Goal: Check status: Check status

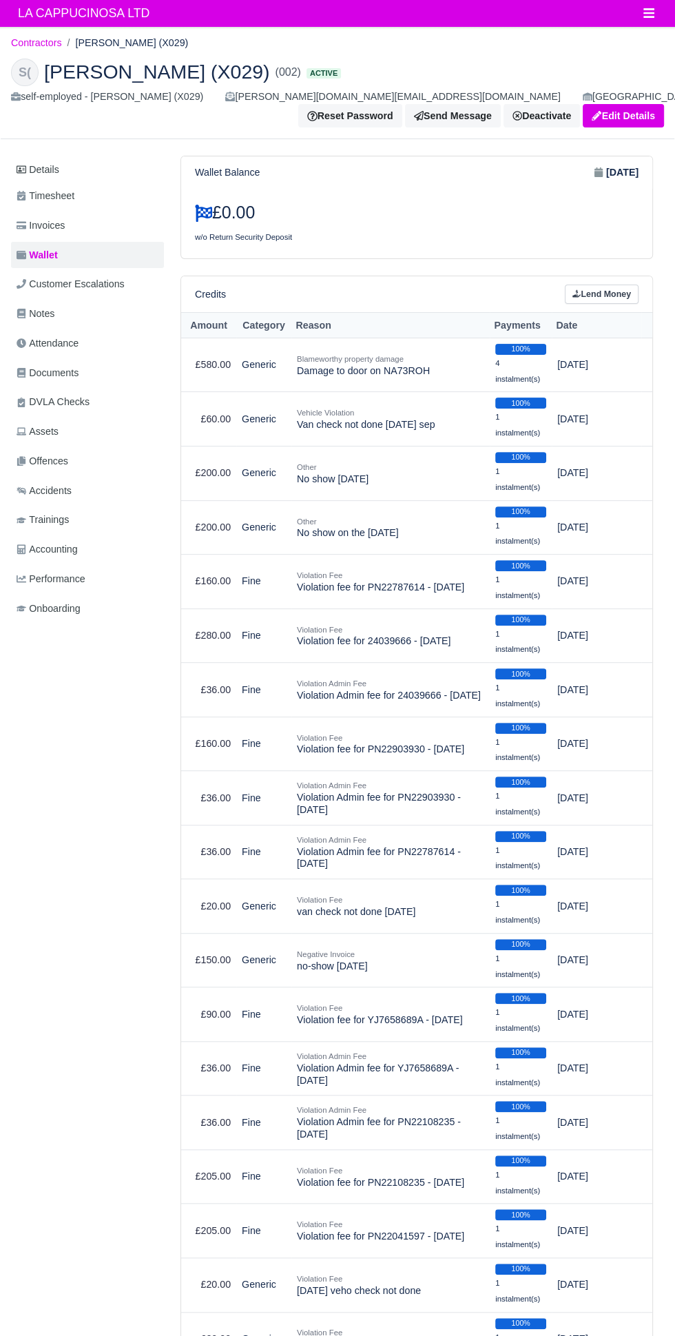
click at [72, 41] on li "[PERSON_NAME] (X029)" at bounding box center [125, 43] width 127 height 16
click at [49, 17] on span "LA CAPPUCINOSA LTD" at bounding box center [83, 13] width 145 height 28
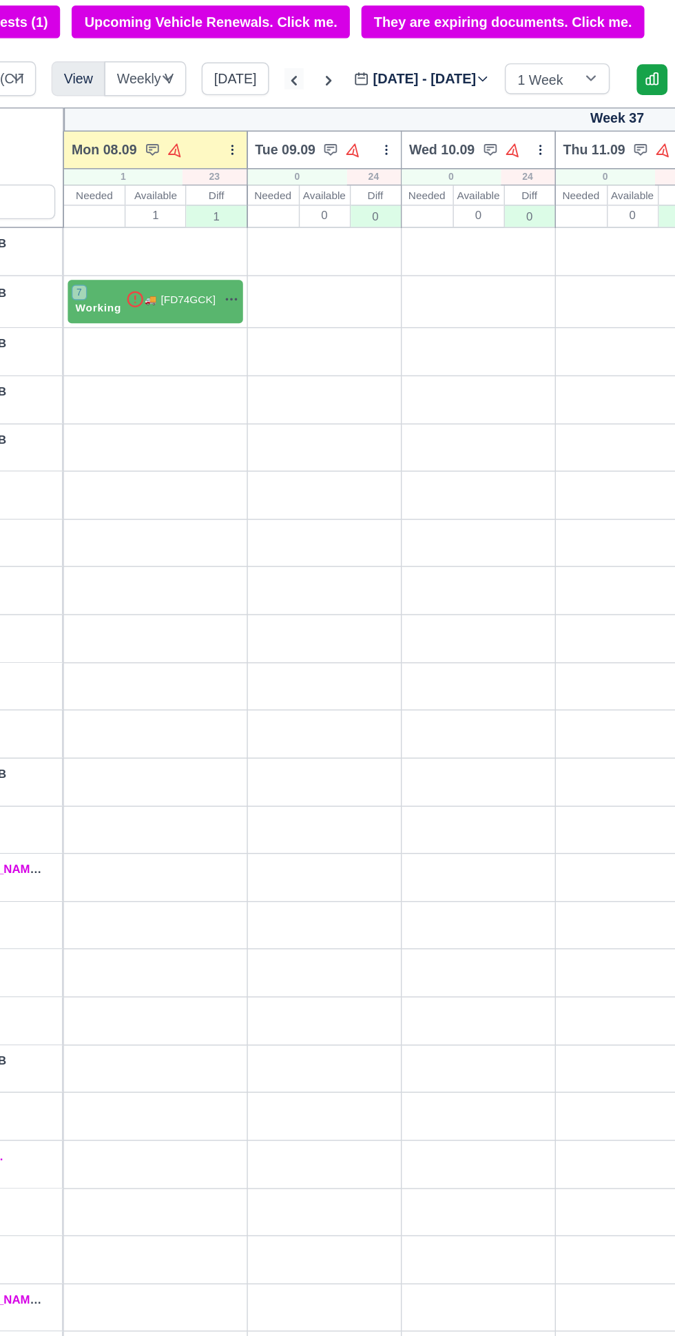
click at [326, 96] on icon at bounding box center [331, 97] width 14 height 14
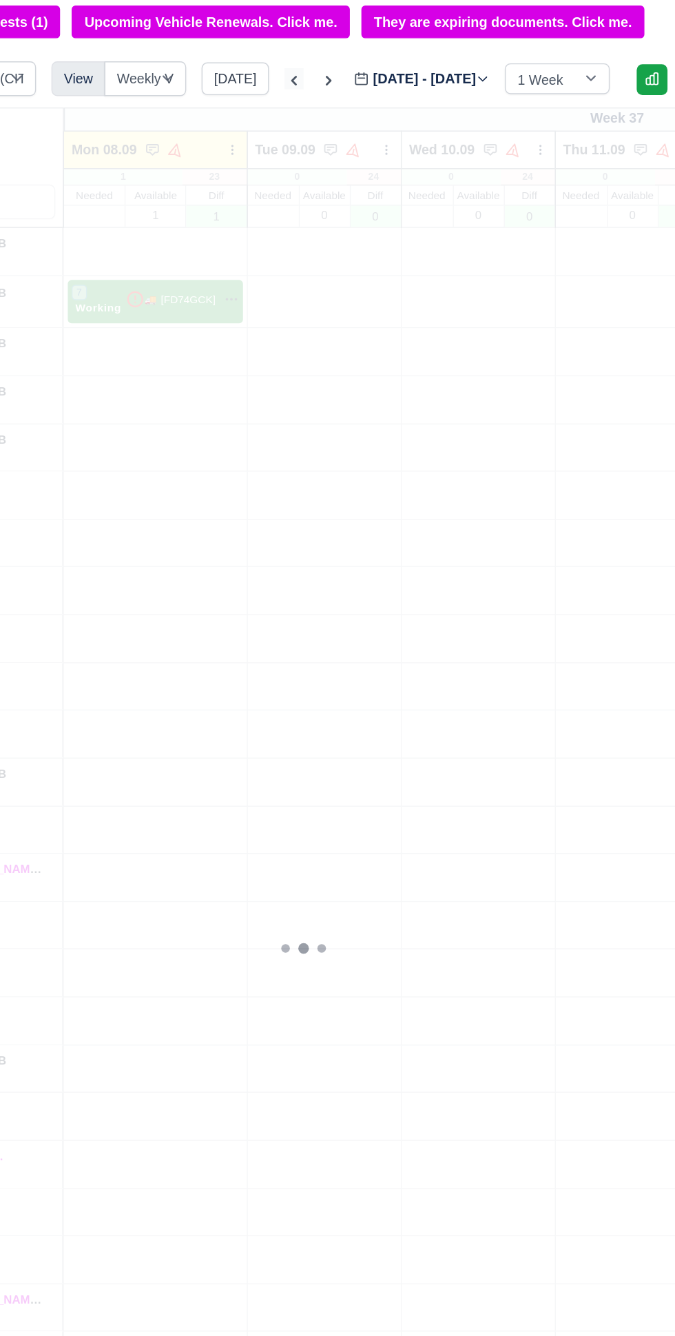
type input "[DATE]"
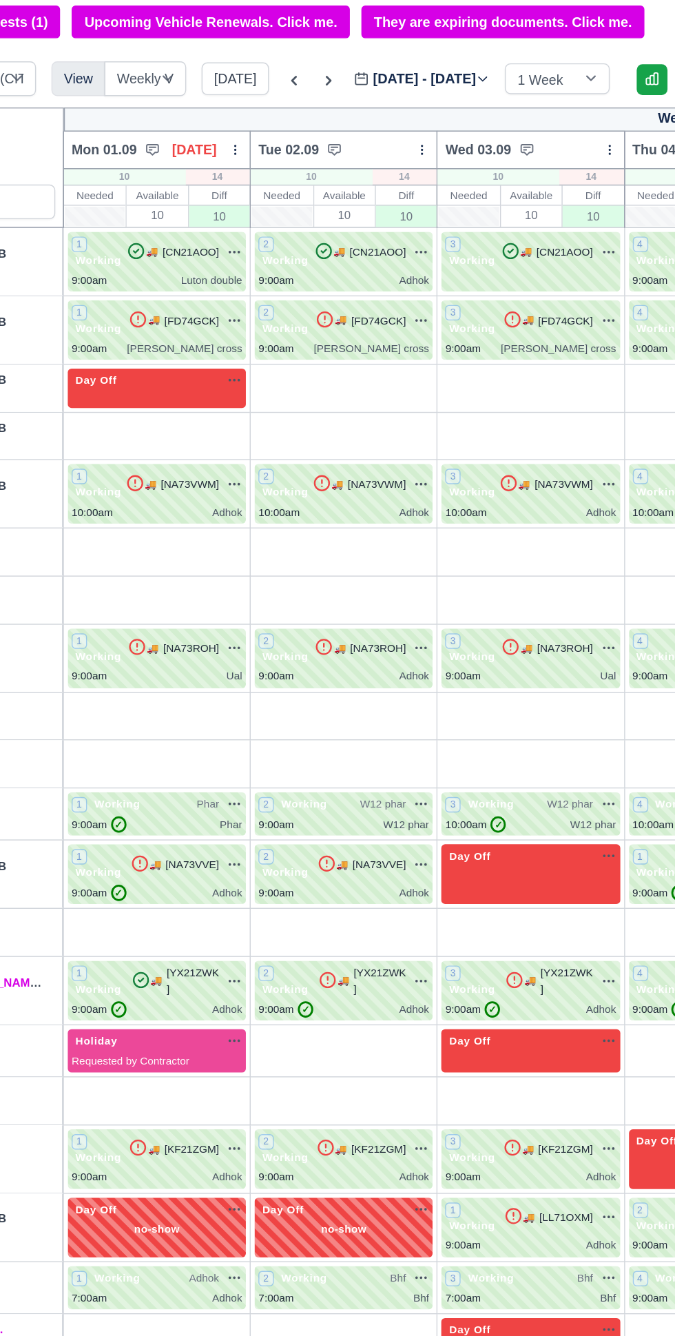
click at [444, 95] on label "Sep 01 - Sep 07, 2025 2025-09-01" at bounding box center [421, 96] width 97 height 16
click at [444, 95] on input "2025-09-01" at bounding box center [451, 102] width 156 height 29
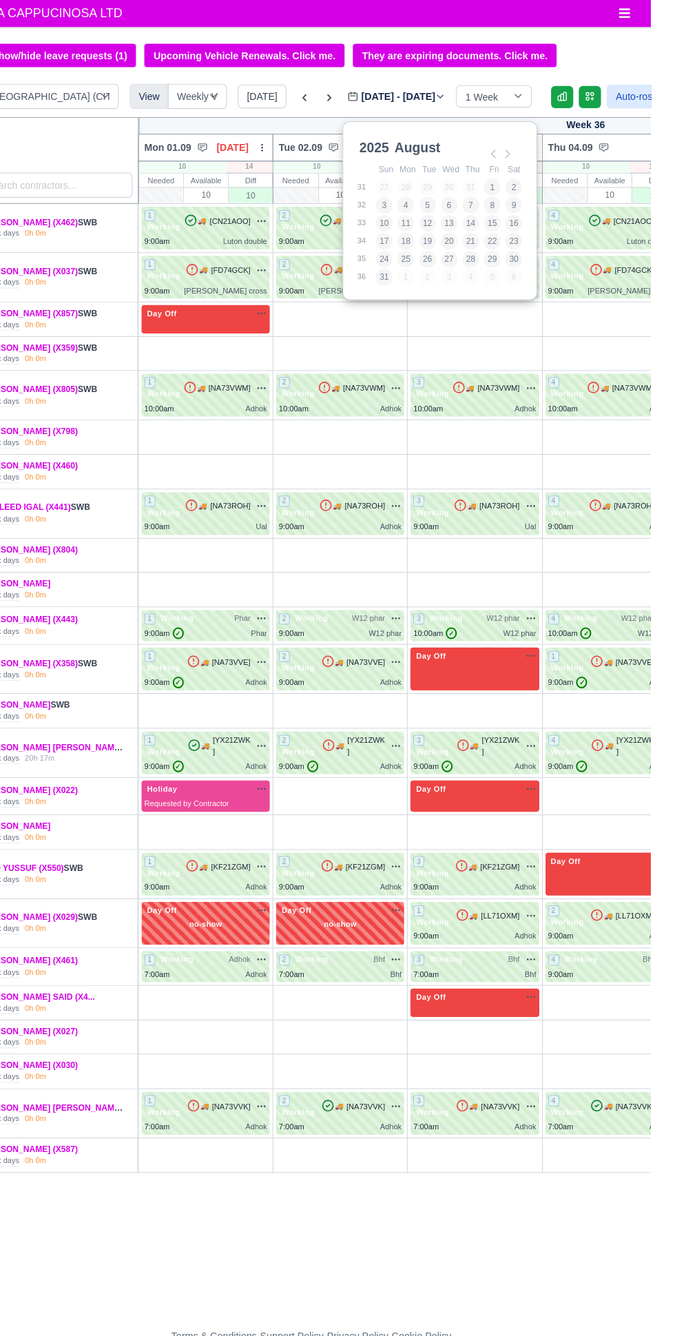
click at [520, 1196] on div "Week 36 Mon 01.09 Labor Day Bulk Status Change Daily Tasks Planned Routes Servi…" at bounding box center [527, 717] width 1055 height 1203
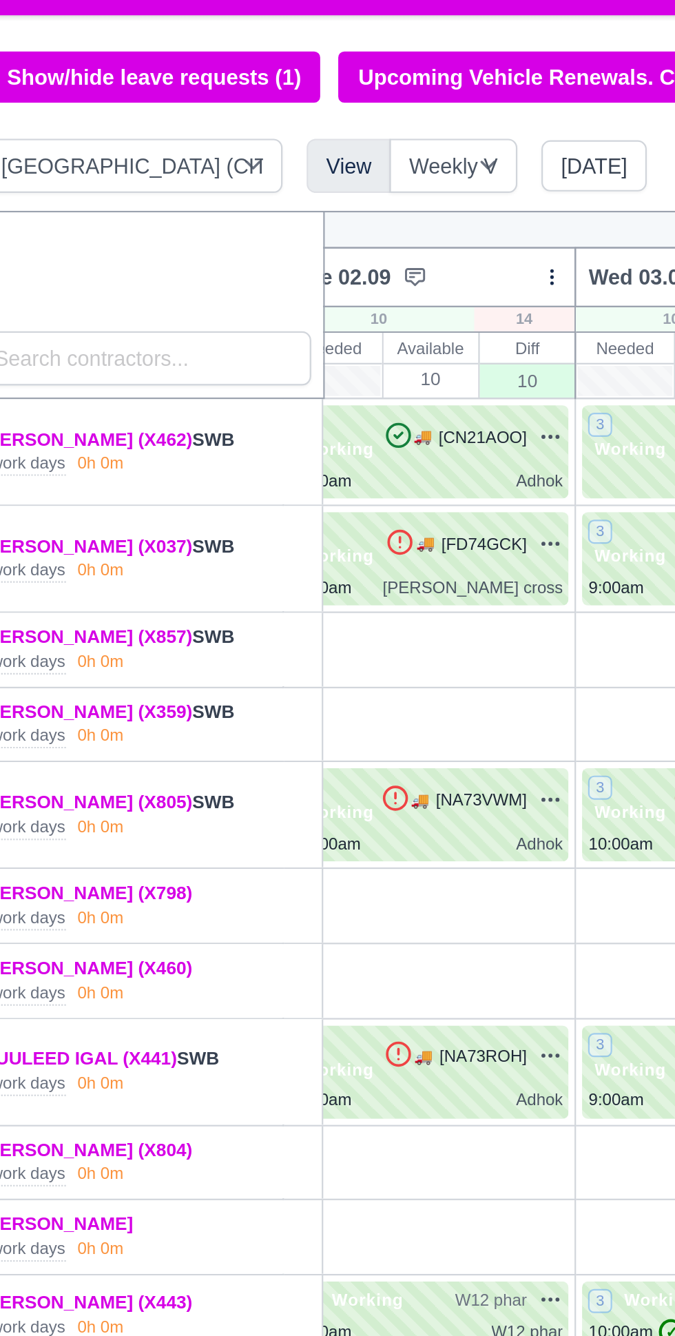
scroll to position [0, 158]
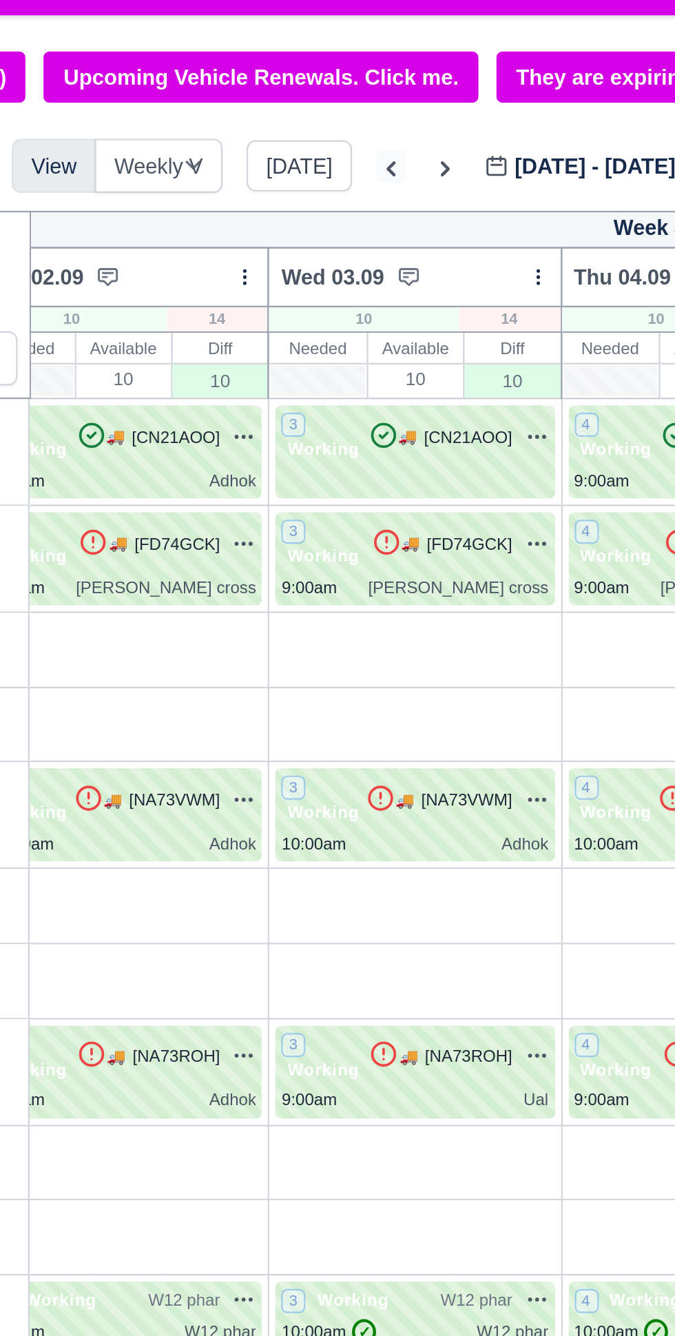
click at [326, 96] on icon at bounding box center [331, 97] width 14 height 14
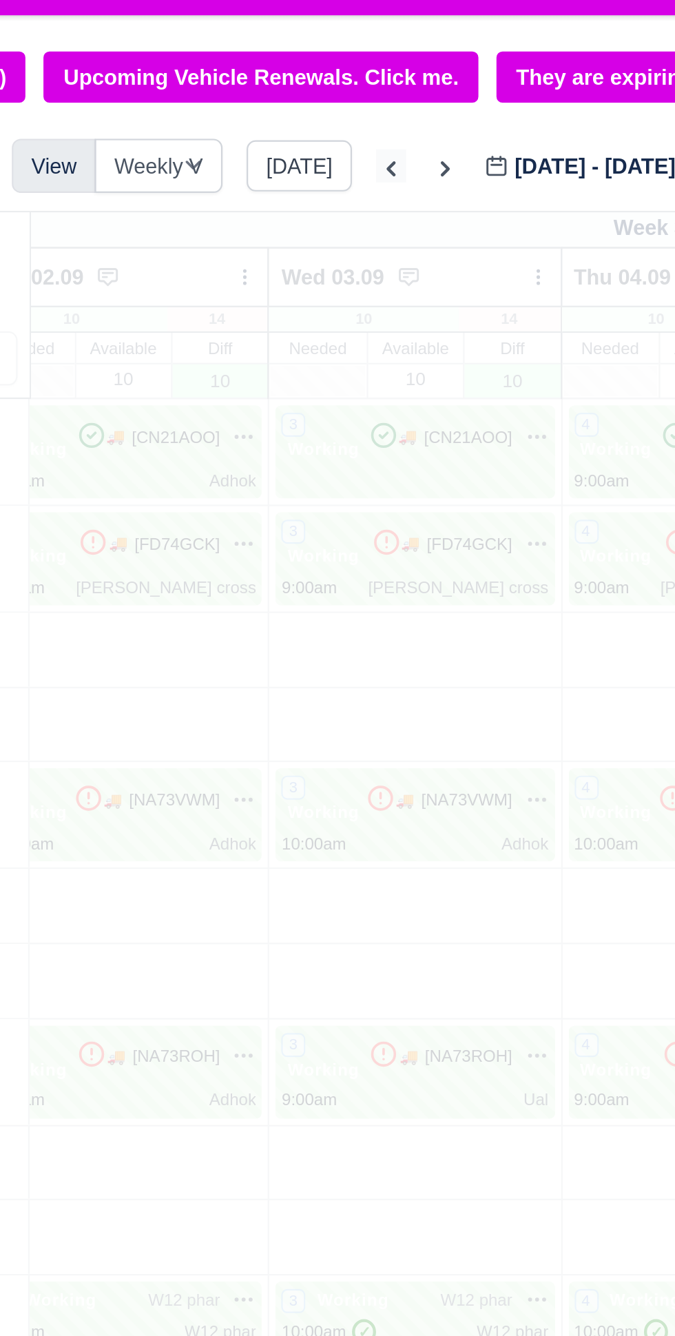
type input "2025-08-25"
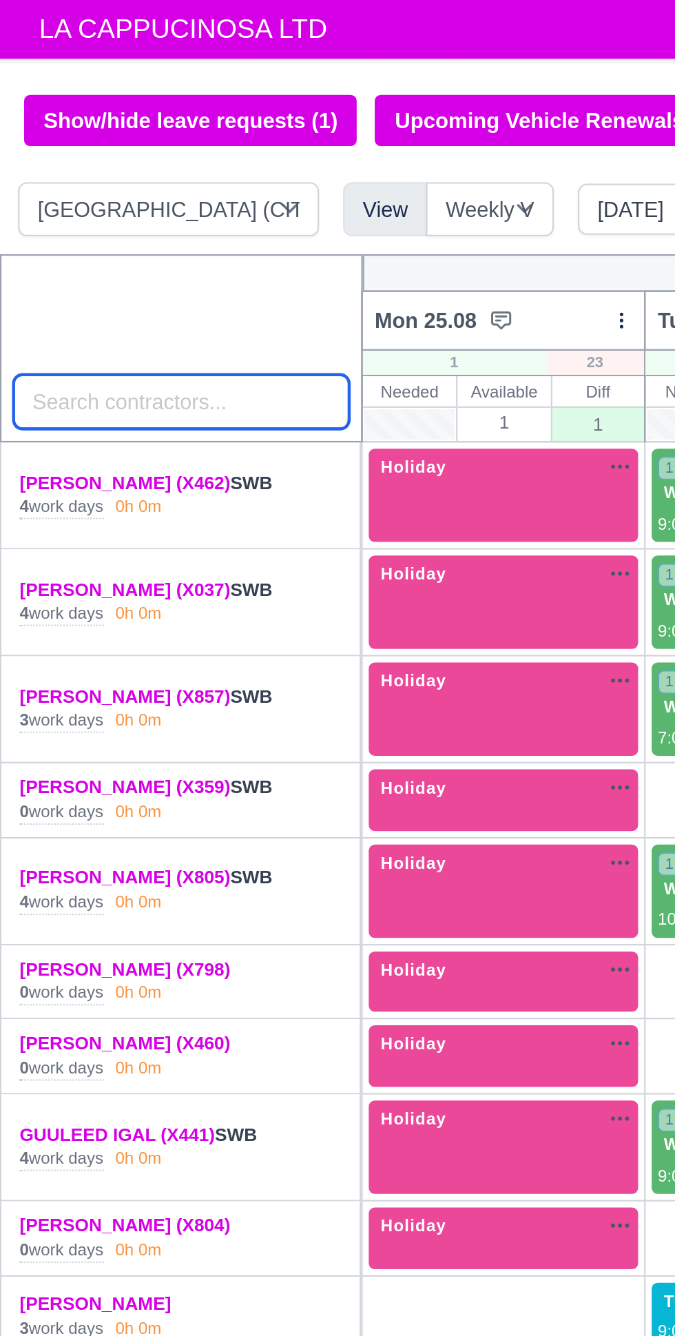
click at [125, 187] on input "search" at bounding box center [83, 184] width 154 height 25
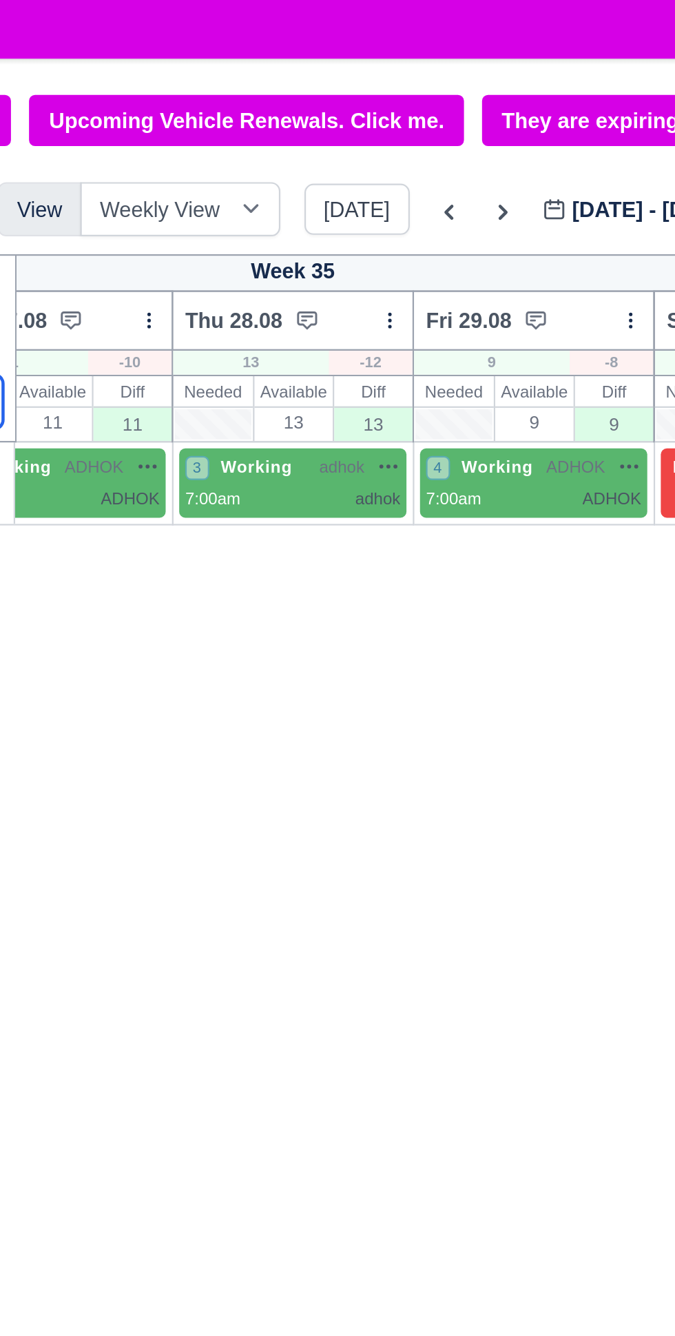
scroll to position [0, 262]
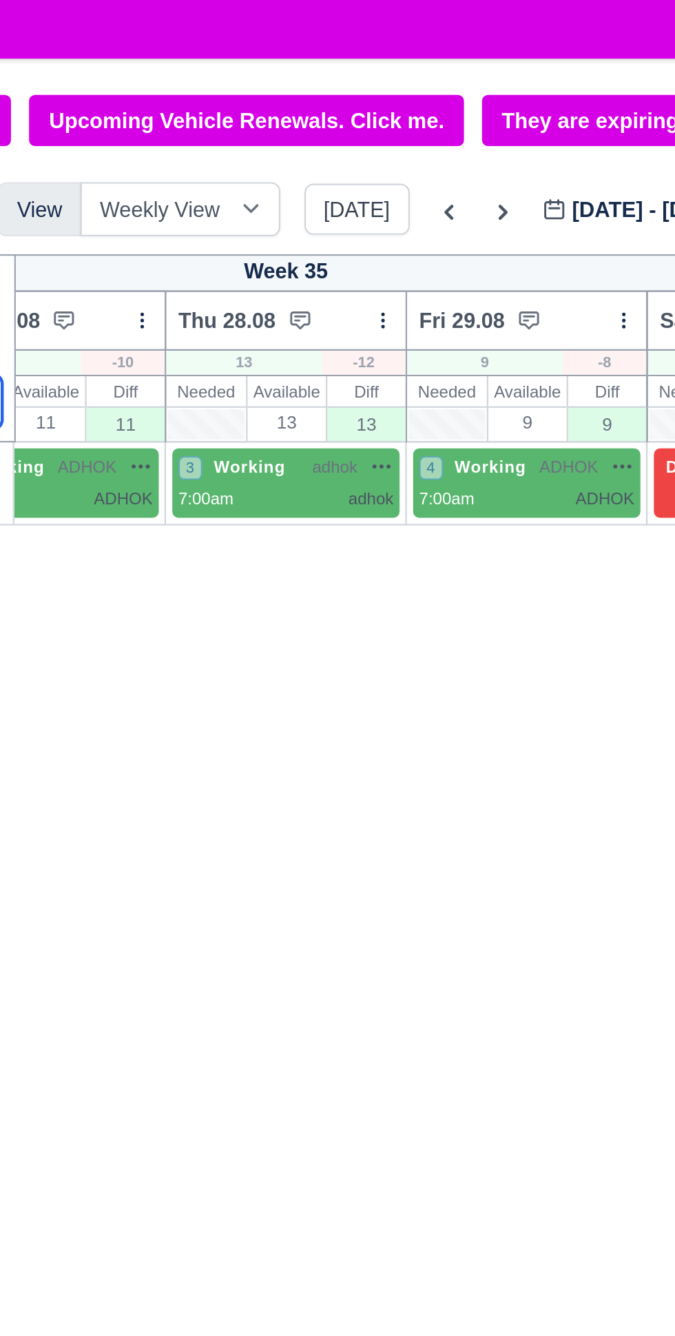
type input "461"
